Goal: Task Accomplishment & Management: Complete application form

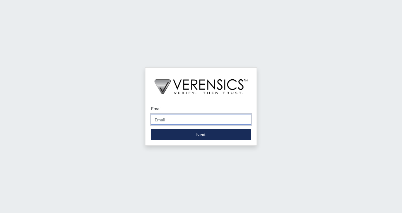
click at [195, 122] on input "Email" at bounding box center [201, 119] width 100 height 11
type input "[PERSON_NAME][EMAIL_ADDRESS][PERSON_NAME][DOMAIN_NAME]"
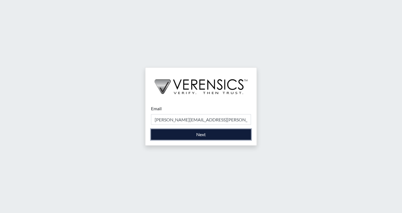
click at [207, 135] on button "Next" at bounding box center [201, 134] width 100 height 11
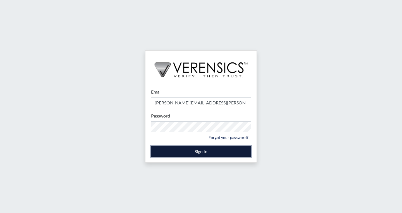
click at [196, 151] on button "Sign In" at bounding box center [201, 151] width 100 height 11
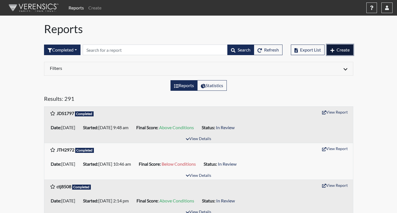
click at [346, 47] on span "Create" at bounding box center [343, 49] width 13 height 5
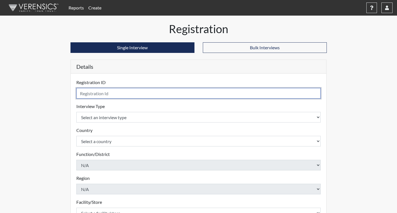
click at [121, 96] on input "text" at bounding box center [198, 93] width 245 height 11
type input "PKI9749"
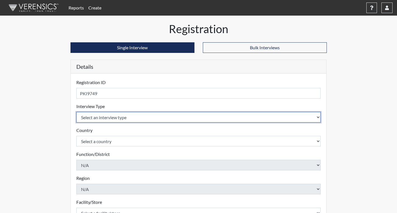
click at [138, 116] on select "Select an interview type Corrections Pre-Employment" at bounding box center [198, 117] width 245 height 11
select select "ff733e93-e1bf-11ea-9c9f-0eff0cf7eb8f"
click at [76, 112] on select "Select an interview type Corrections Pre-Employment" at bounding box center [198, 117] width 245 height 11
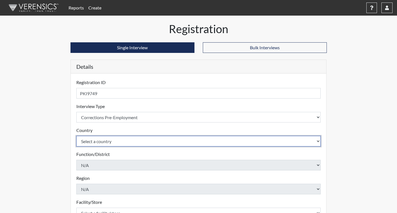
click at [117, 141] on select "Select a country [GEOGRAPHIC_DATA] [GEOGRAPHIC_DATA]" at bounding box center [198, 141] width 245 height 11
select select "united-states-of-[GEOGRAPHIC_DATA]"
click at [76, 136] on select "Select a country [GEOGRAPHIC_DATA] [GEOGRAPHIC_DATA]" at bounding box center [198, 141] width 245 height 11
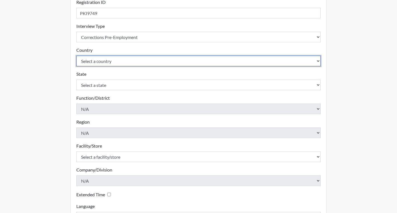
scroll to position [84, 0]
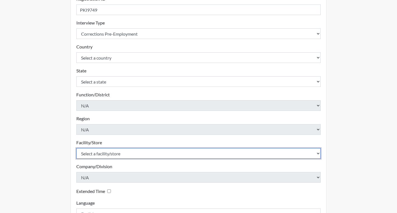
click at [122, 154] on select "Select a facility/store [PERSON_NAME]" at bounding box center [198, 153] width 245 height 11
select select "022d70d9-6788-4b21-95d9-d3ba1afe1ec8"
click at [76, 148] on select "Select a facility/store [PERSON_NAME]" at bounding box center [198, 153] width 245 height 11
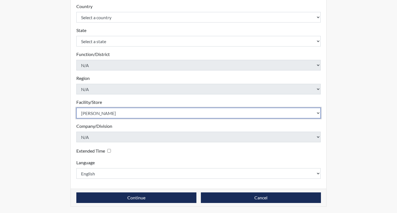
scroll to position [124, 0]
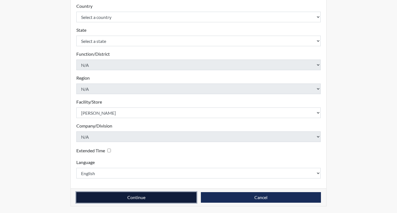
click at [184, 197] on button "Continue" at bounding box center [136, 197] width 120 height 11
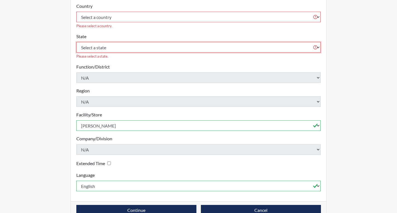
click at [120, 43] on select "Select a state [US_STATE] [US_STATE] [US_STATE] [US_STATE] [US_STATE] [US_STATE…" at bounding box center [198, 47] width 245 height 11
select select "GA"
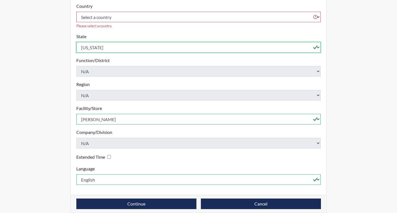
click at [76, 42] on select "Select a state [US_STATE] [US_STATE] [US_STATE] [US_STATE] [US_STATE] [US_STATE…" at bounding box center [198, 47] width 245 height 11
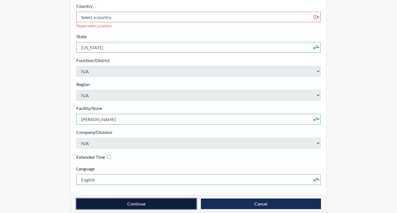
click at [143, 199] on button "Continue" at bounding box center [136, 204] width 120 height 11
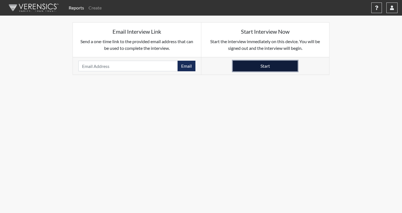
click at [272, 65] on button "Start" at bounding box center [265, 66] width 65 height 11
